Goal: Task Accomplishment & Management: Use online tool/utility

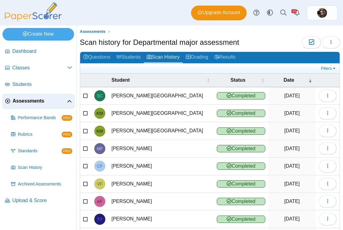
click at [31, 98] on span "Assessments" at bounding box center [40, 101] width 54 height 7
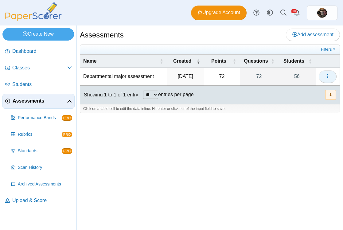
click at [332, 80] on button "button" at bounding box center [328, 76] width 18 height 12
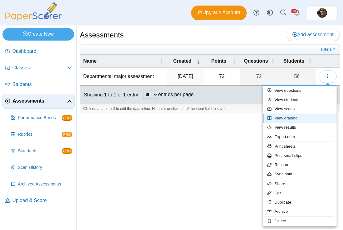
click at [293, 117] on link "View grading" at bounding box center [300, 118] width 74 height 9
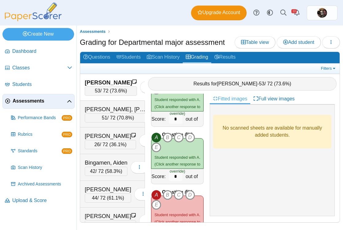
scroll to position [500, 0]
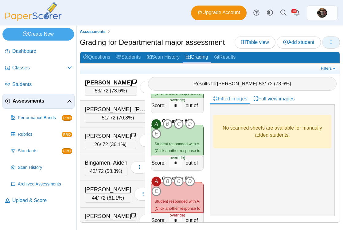
click at [336, 43] on button "button" at bounding box center [331, 42] width 18 height 12
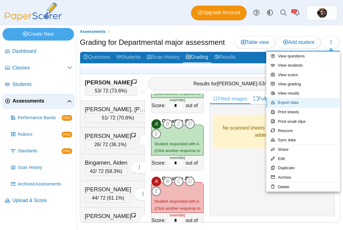
click at [294, 101] on link "Export data" at bounding box center [303, 102] width 74 height 9
click at [294, 101] on body "Dashboard Classes Archived classes Students" at bounding box center [171, 115] width 343 height 230
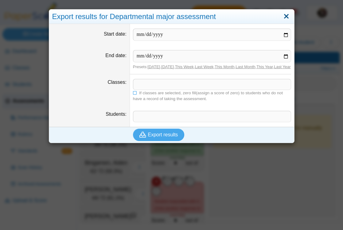
click at [286, 21] on link "Close" at bounding box center [287, 16] width 10 height 10
